Goal: Task Accomplishment & Management: Manage account settings

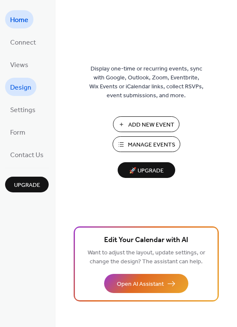
click at [30, 84] on span "Design" at bounding box center [20, 87] width 21 height 13
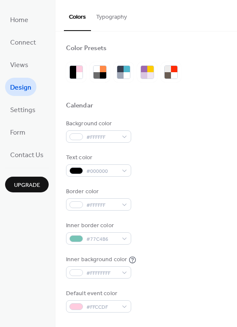
click at [32, 68] on li "Views" at bounding box center [19, 64] width 28 height 18
click at [25, 63] on span "Views" at bounding box center [19, 65] width 18 height 13
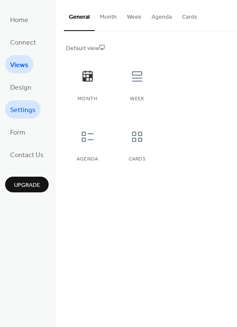
click at [29, 112] on span "Settings" at bounding box center [22, 109] width 25 height 13
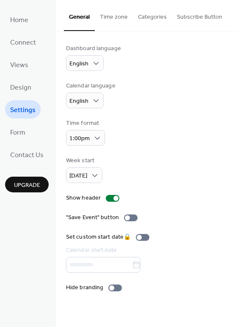
click at [183, 109] on div "Dashboard language English Calendar language English Time format 1:00pm Week st…" at bounding box center [146, 168] width 161 height 248
click at [26, 42] on span "Connect" at bounding box center [23, 42] width 26 height 13
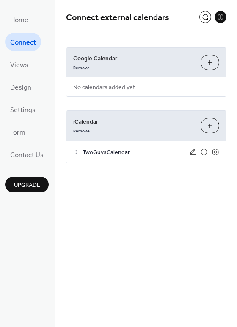
click at [83, 151] on span "TwoGuysCalendar" at bounding box center [136, 152] width 107 height 9
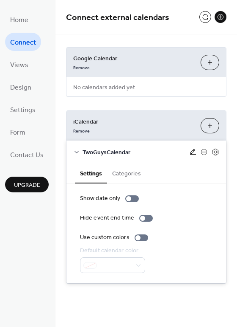
click at [194, 150] on icon at bounding box center [193, 152] width 6 height 6
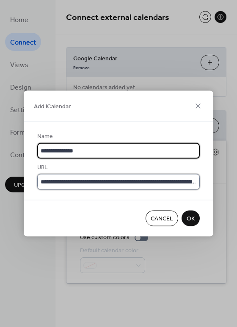
click at [156, 179] on input "**********" at bounding box center [118, 182] width 163 height 16
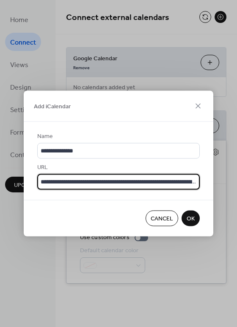
click at [156, 179] on input "**********" at bounding box center [118, 182] width 163 height 16
click at [197, 105] on icon at bounding box center [198, 105] width 5 height 5
